Goal: Task Accomplishment & Management: Use online tool/utility

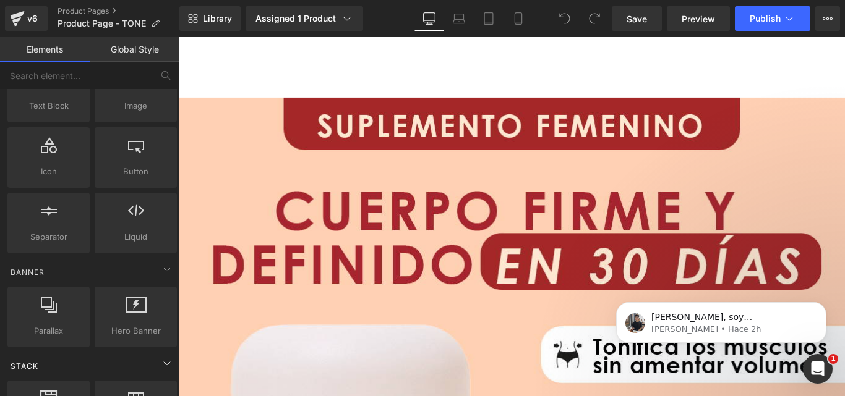
scroll to position [62, 0]
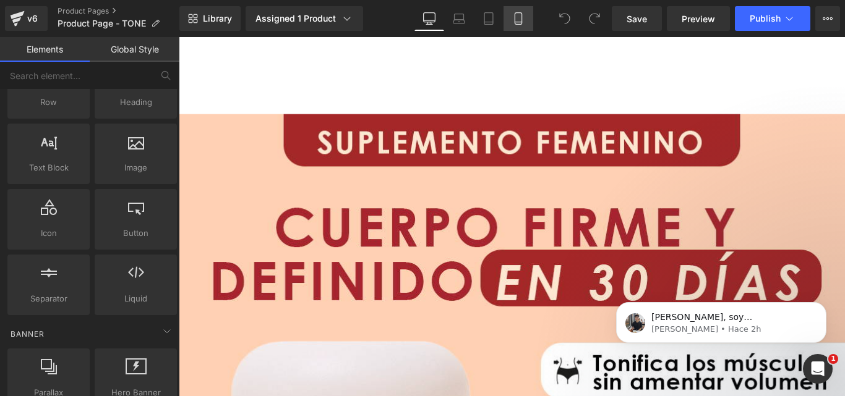
click at [519, 22] on icon at bounding box center [518, 22] width 7 height 0
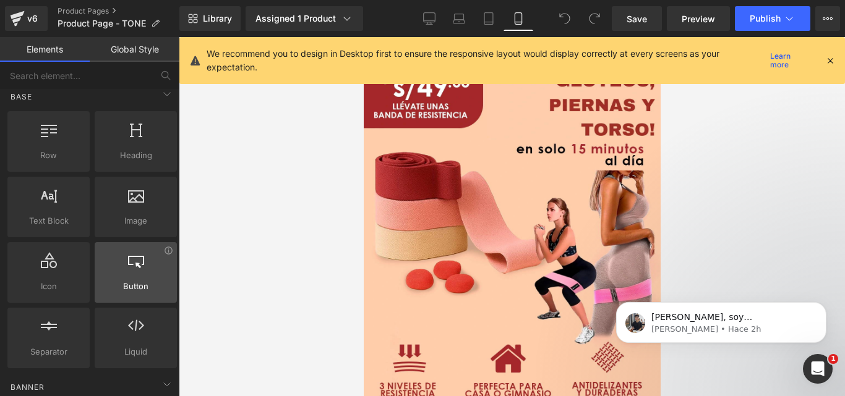
scroll to position [0, 0]
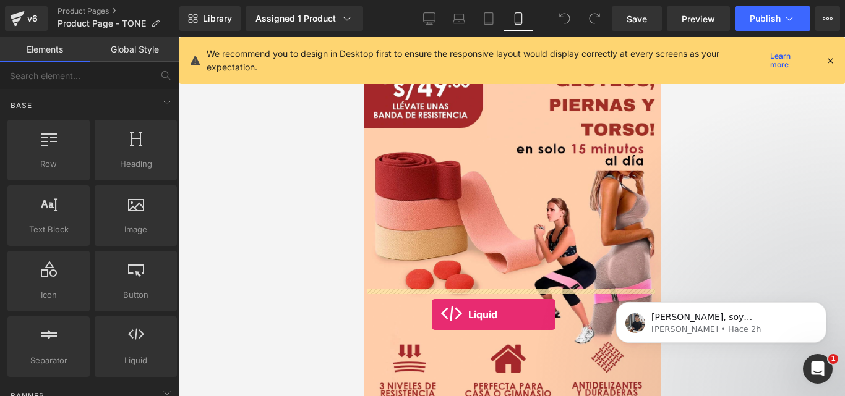
drag, startPoint x: 498, startPoint y: 380, endPoint x: 431, endPoint y: 315, distance: 93.2
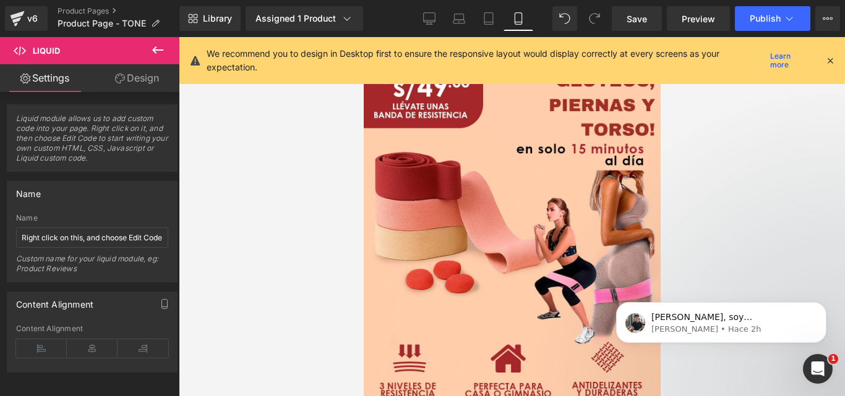
click at [363, 37] on icon at bounding box center [363, 37] width 0 height 0
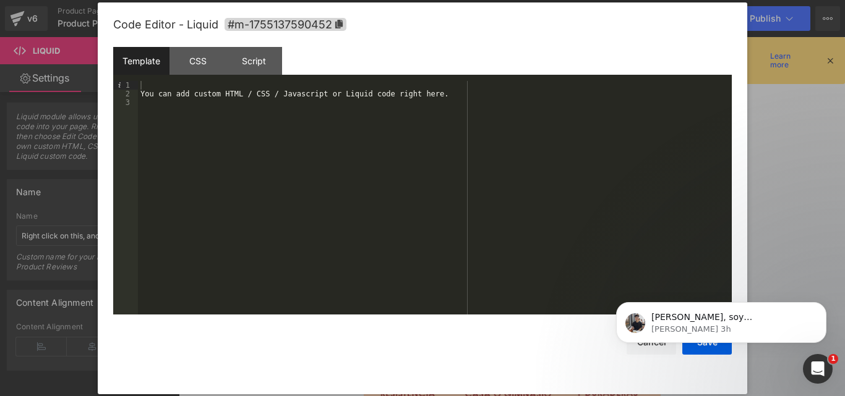
click at [203, 110] on div "You can add custom HTML / CSS / Javascript or Liquid code right here." at bounding box center [435, 206] width 594 height 251
drag, startPoint x: 310, startPoint y: 106, endPoint x: 166, endPoint y: 103, distance: 144.1
click at [164, 104] on div "You can add custom HTML / CSS / Javascript or Liquid code right here {% include…" at bounding box center [435, 206] width 594 height 251
drag, startPoint x: 172, startPoint y: 110, endPoint x: 181, endPoint y: 111, distance: 9.4
click at [173, 110] on div "You can add custom HTML / CSS / Javascript or Liquid code right here {% include…" at bounding box center [435, 206] width 594 height 251
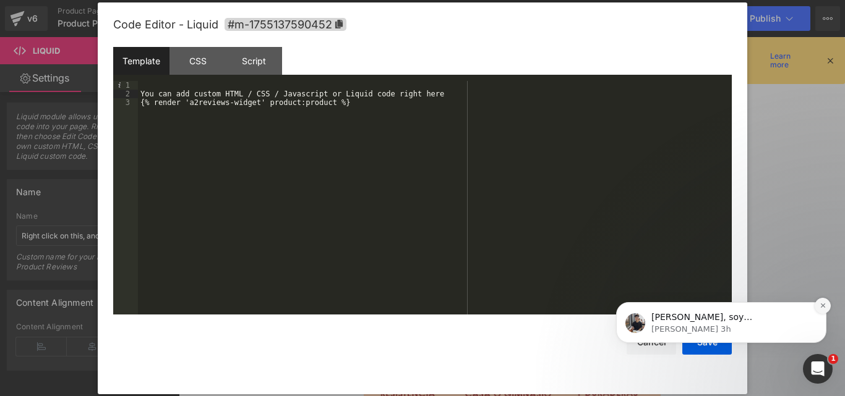
click at [824, 304] on icon "Dismiss notification" at bounding box center [822, 306] width 4 height 4
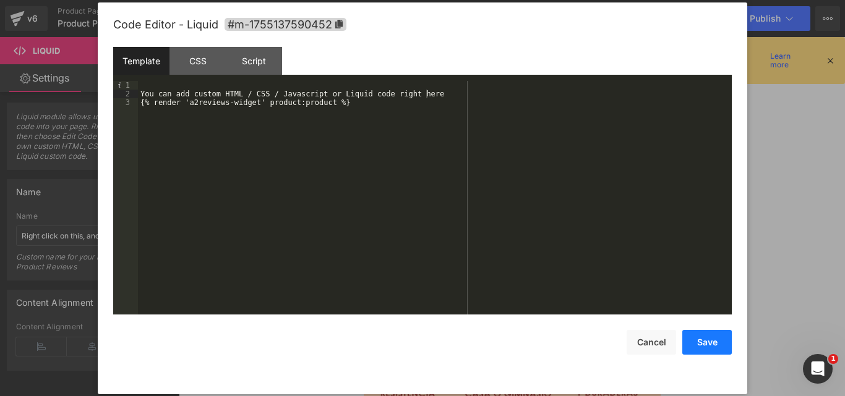
click at [707, 341] on button "Save" at bounding box center [706, 342] width 49 height 25
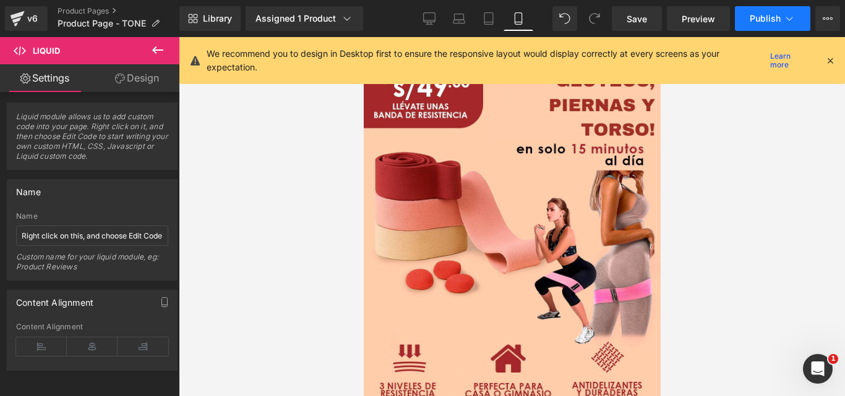
click at [764, 17] on span "Publish" at bounding box center [765, 19] width 31 height 10
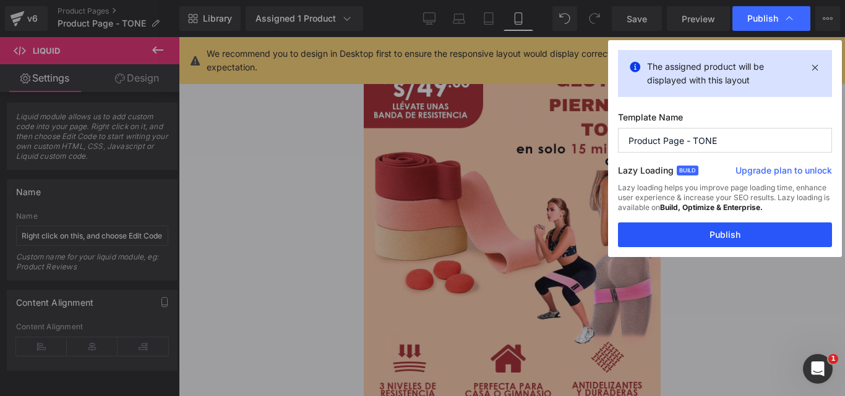
click at [743, 229] on button "Publish" at bounding box center [725, 235] width 214 height 25
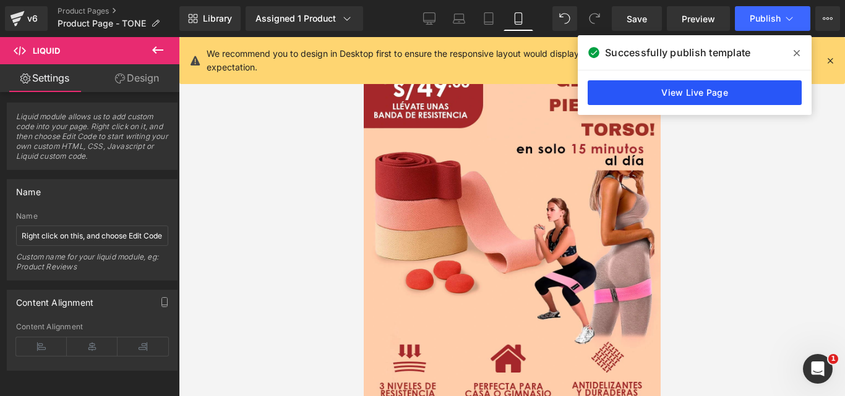
click at [719, 92] on link "View Live Page" at bounding box center [695, 92] width 214 height 25
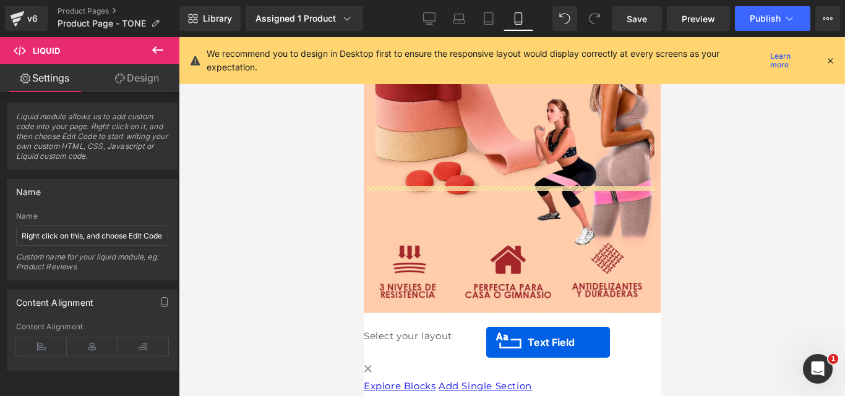
scroll to position [3377, 0]
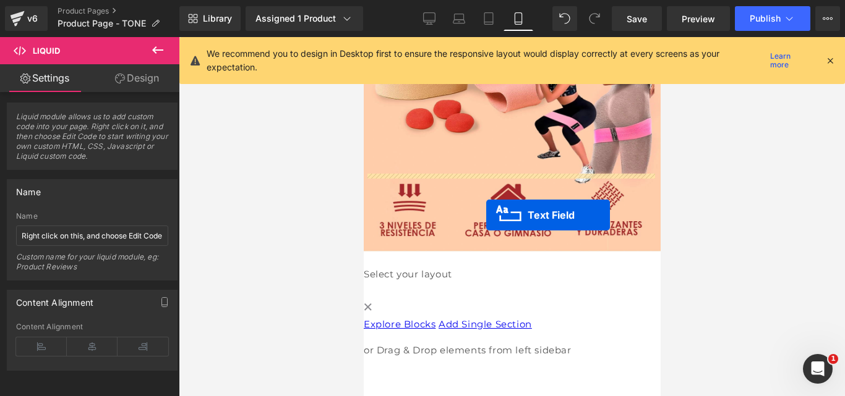
drag, startPoint x: 491, startPoint y: 280, endPoint x: 485, endPoint y: 215, distance: 64.6
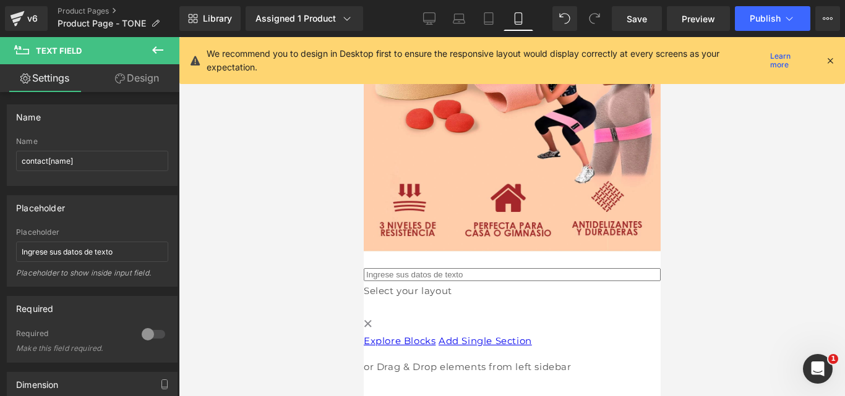
click at [363, 37] on icon at bounding box center [363, 37] width 0 height 0
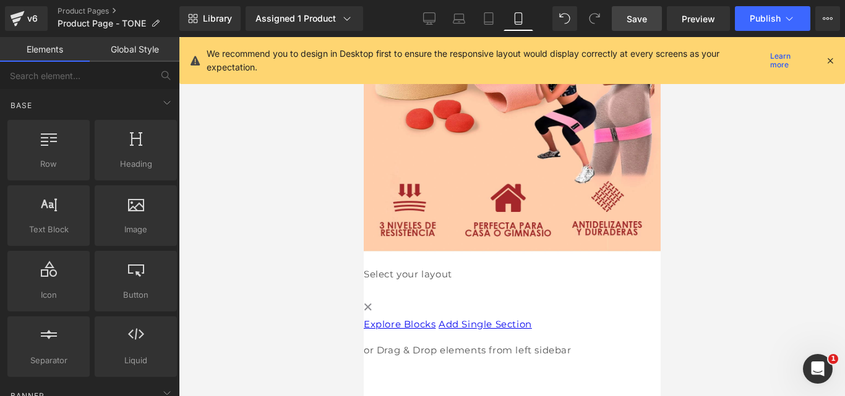
click at [640, 19] on span "Save" at bounding box center [636, 18] width 20 height 13
click at [762, 20] on span "Publish" at bounding box center [765, 19] width 31 height 10
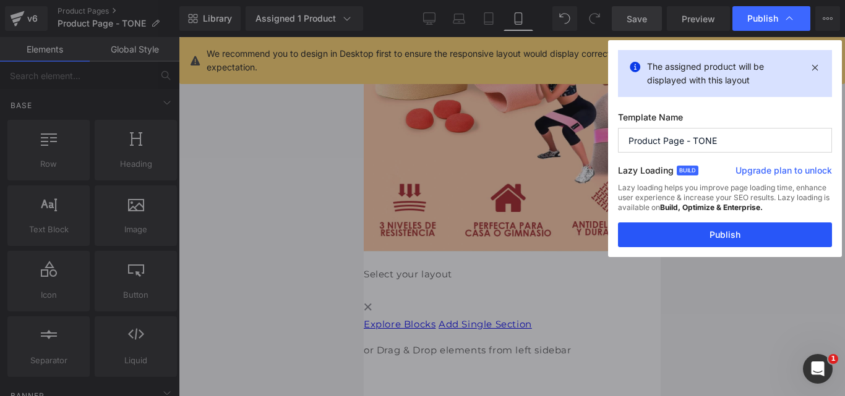
click at [745, 231] on button "Publish" at bounding box center [725, 235] width 214 height 25
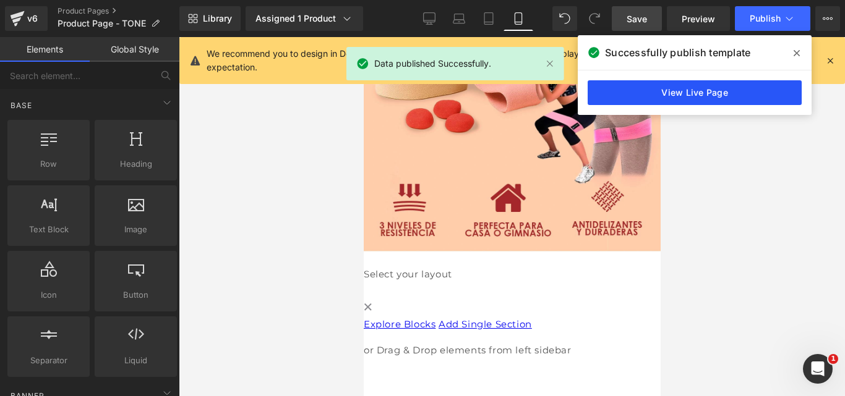
click at [683, 92] on link "View Live Page" at bounding box center [695, 92] width 214 height 25
